Goal: Task Accomplishment & Management: Manage account settings

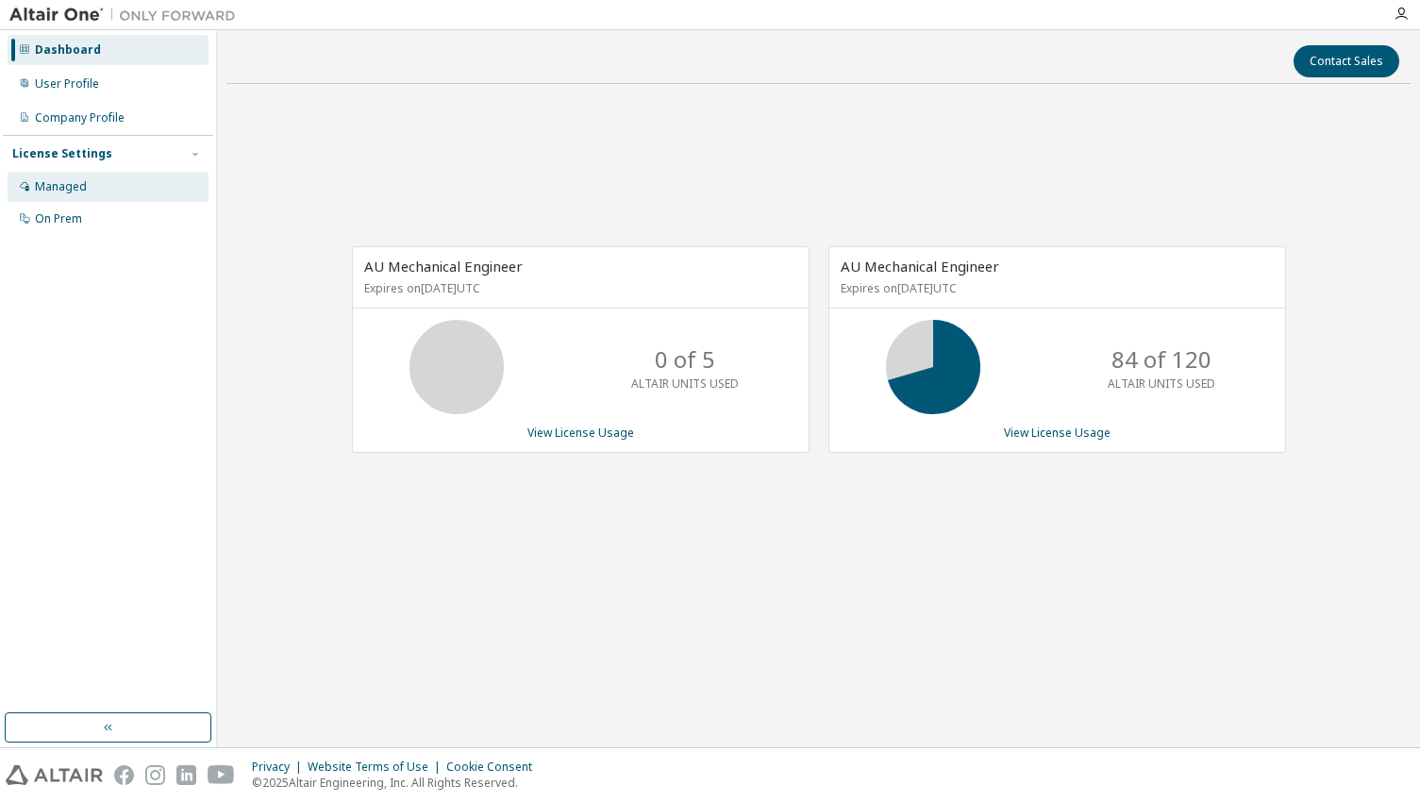
click at [59, 196] on div "Managed" at bounding box center [108, 187] width 201 height 30
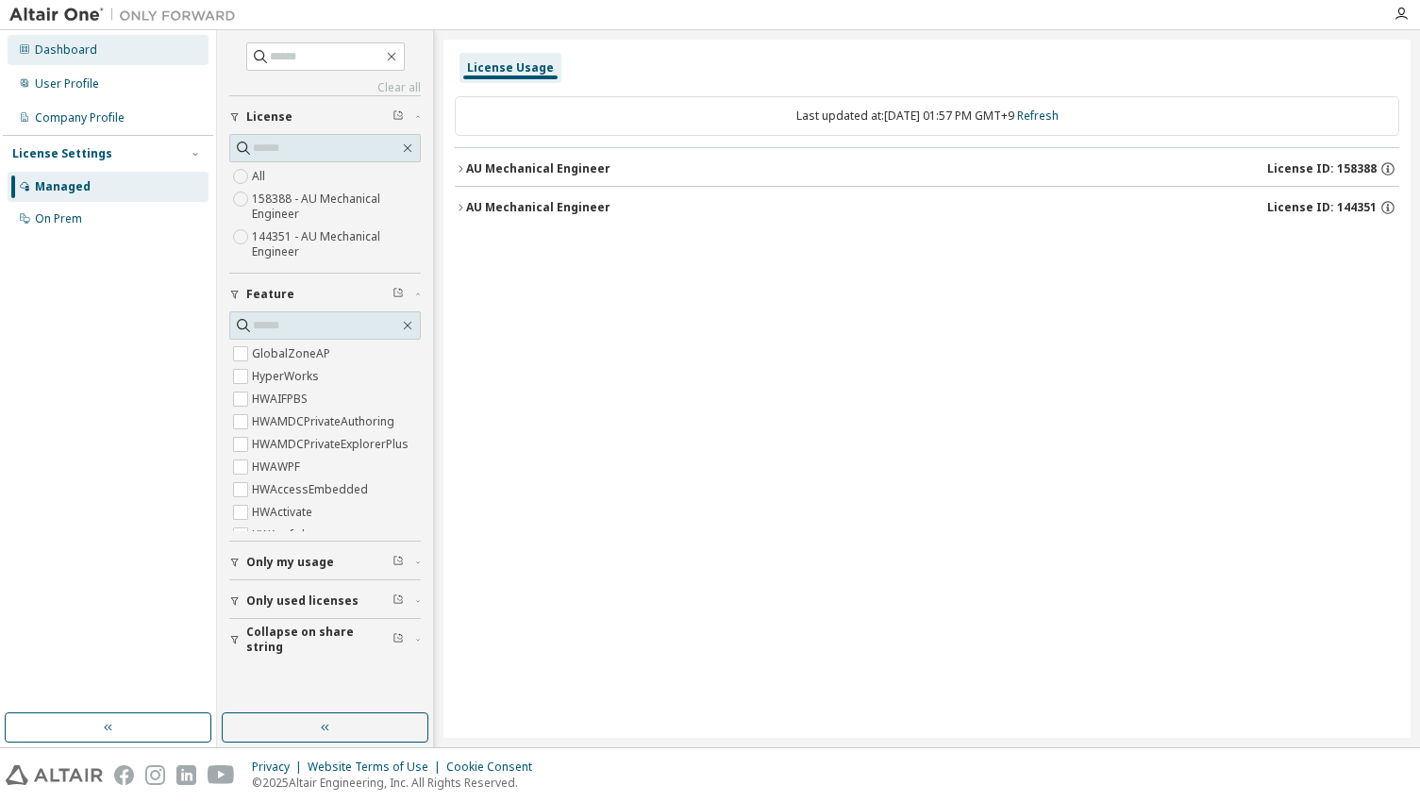
click at [42, 57] on div "Dashboard" at bounding box center [66, 49] width 62 height 15
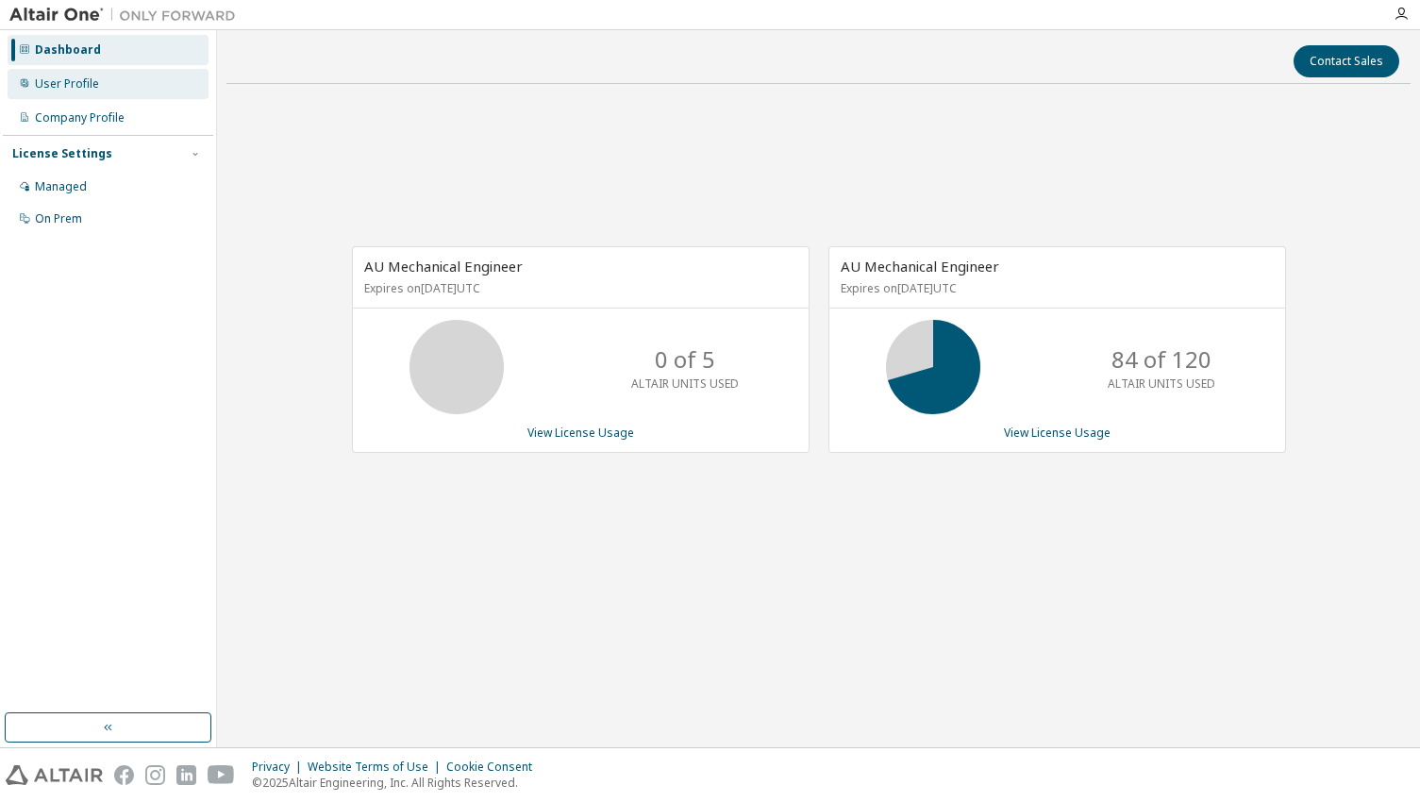
click at [59, 89] on div "User Profile" at bounding box center [67, 83] width 64 height 15
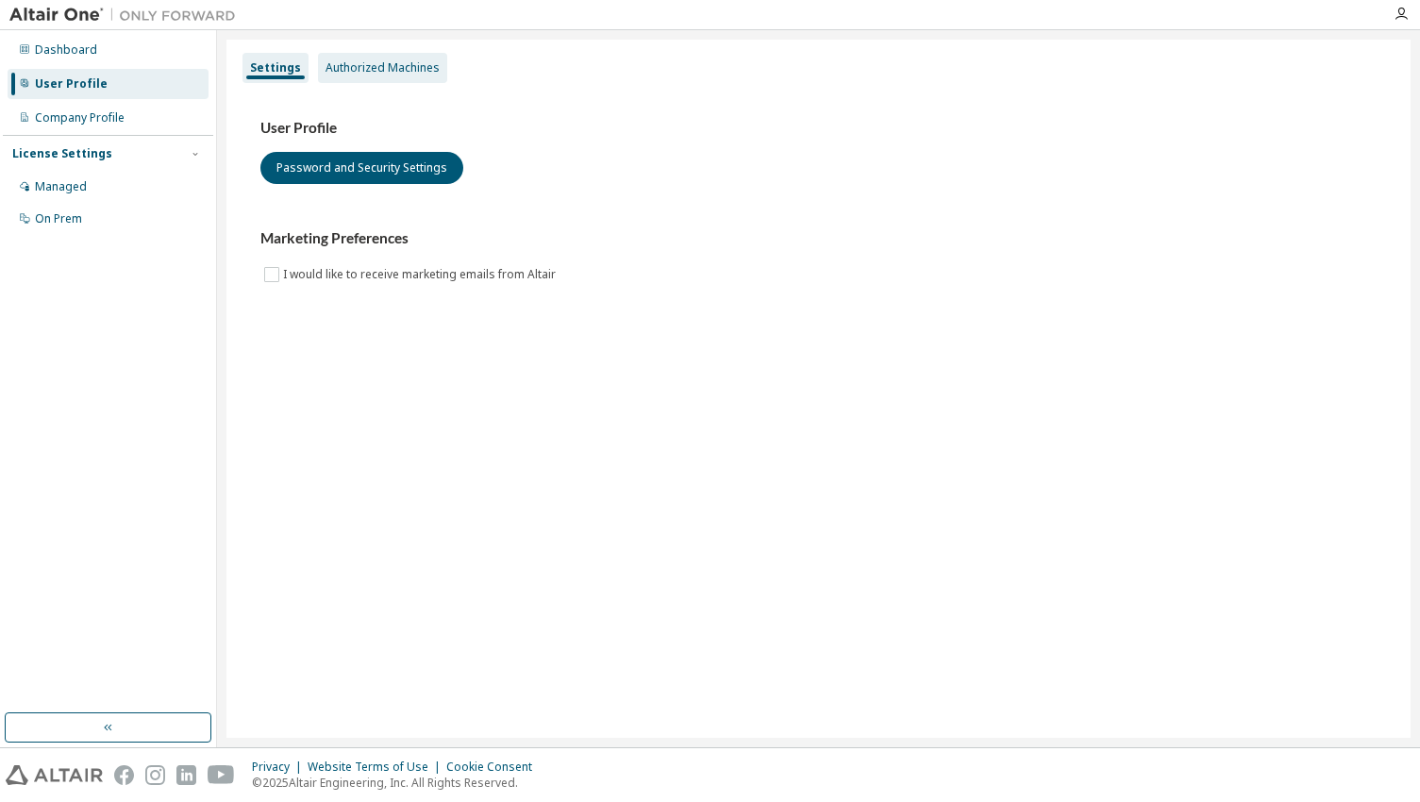
click at [381, 78] on div "Authorized Machines" at bounding box center [382, 68] width 129 height 30
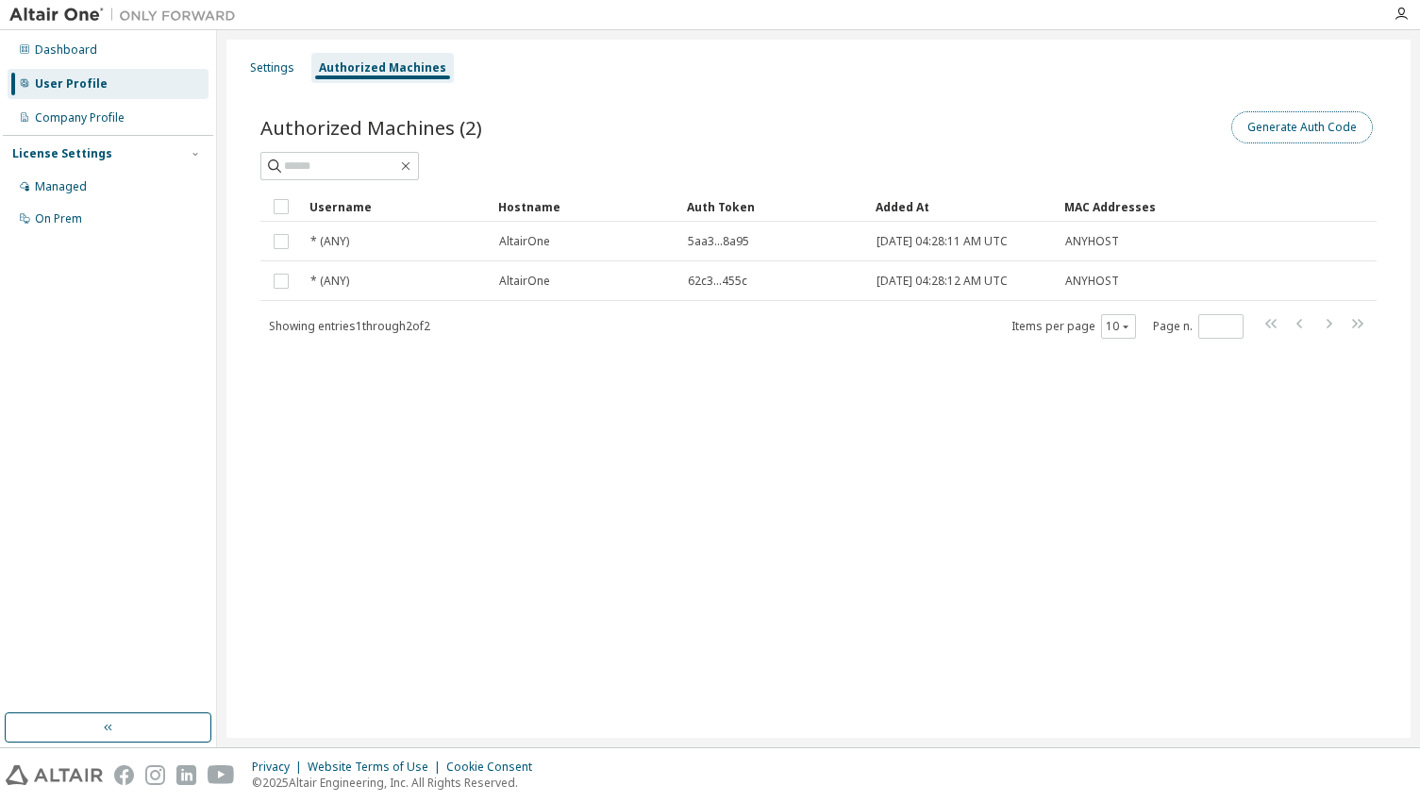
click at [1312, 130] on button "Generate Auth Code" at bounding box center [1302, 127] width 142 height 32
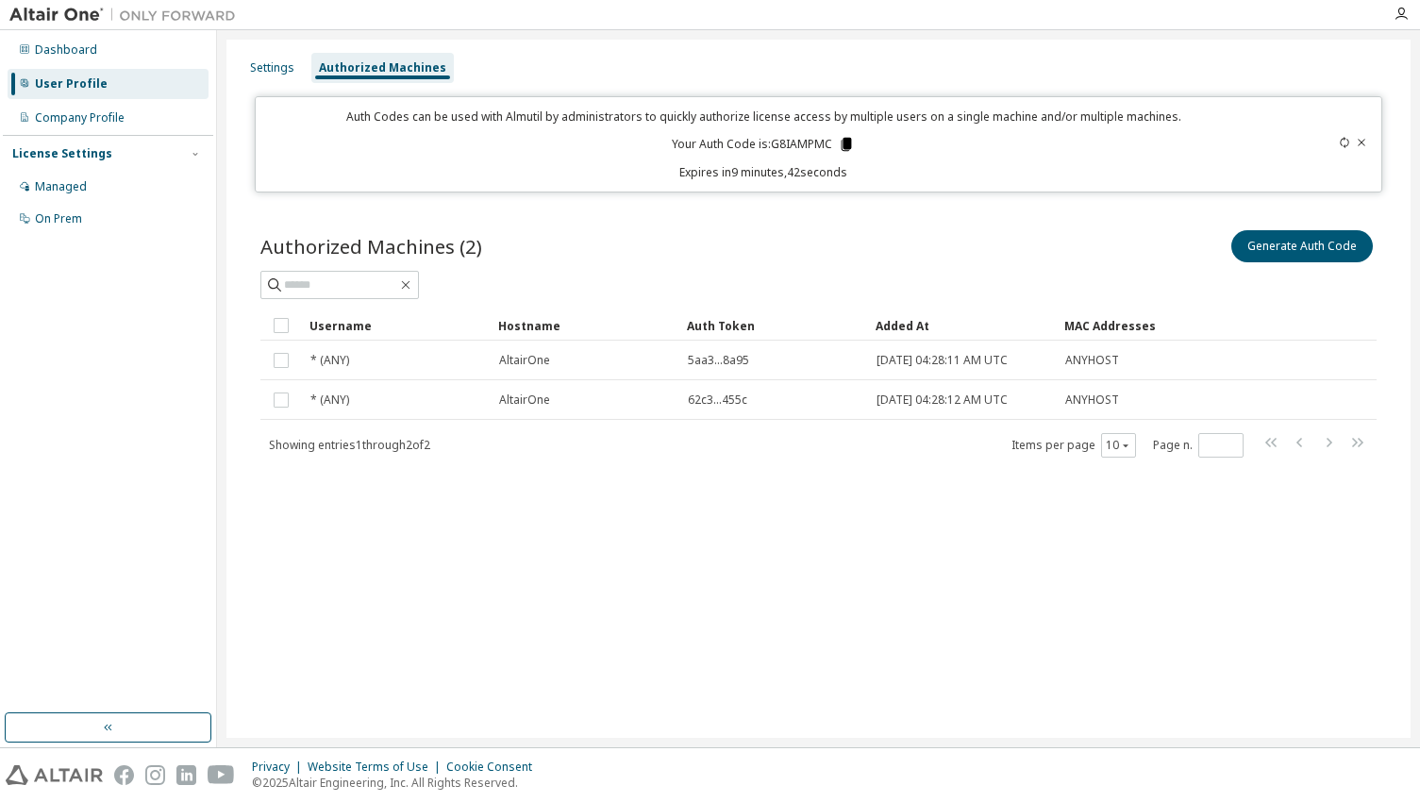
click at [847, 142] on icon at bounding box center [847, 144] width 10 height 13
